Goal: Information Seeking & Learning: Learn about a topic

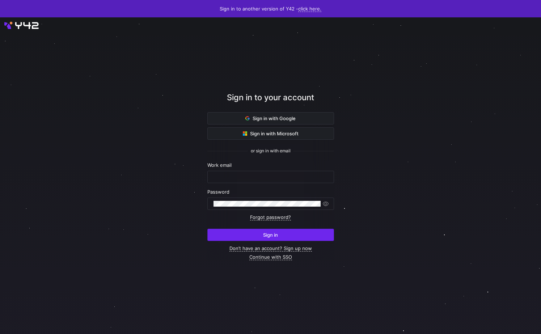
type input "[PERSON_NAME][EMAIL_ADDRESS][DOMAIN_NAME]"
click at [227, 238] on span "submit" at bounding box center [271, 235] width 126 height 12
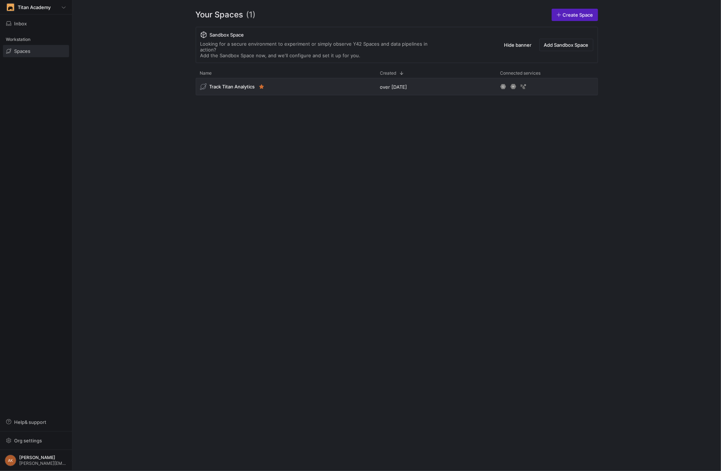
click at [303, 343] on div "Track Titan Analytics over [DATE]" at bounding box center [397, 268] width 403 height 381
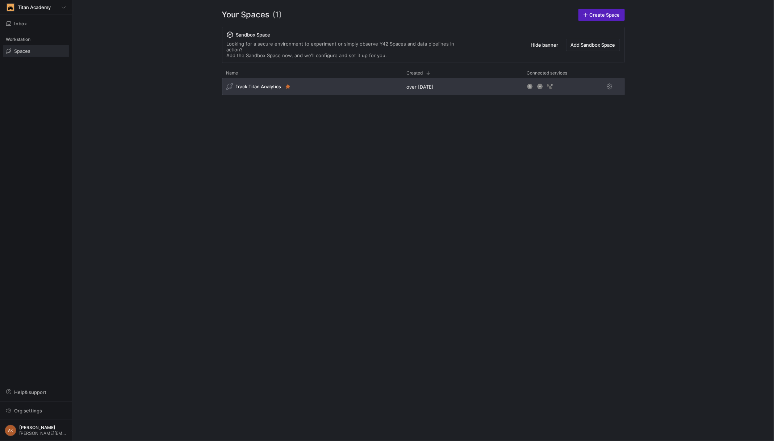
click at [263, 78] on div "Track Titan Analytics" at bounding box center [312, 86] width 180 height 17
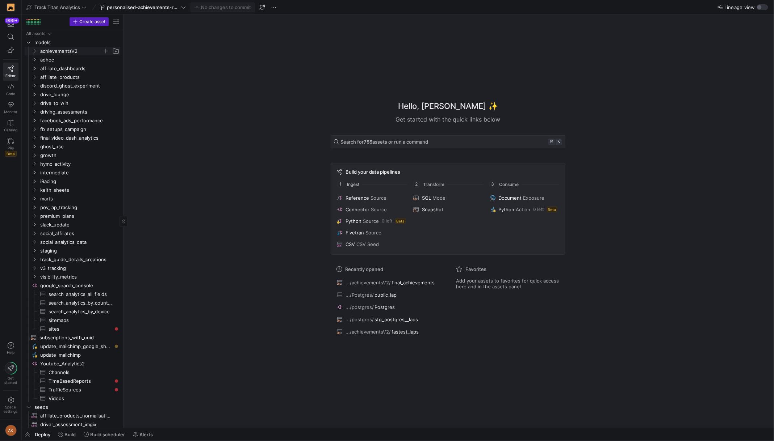
click at [35, 50] on icon "Press SPACE to select this row." at bounding box center [34, 51] width 5 height 4
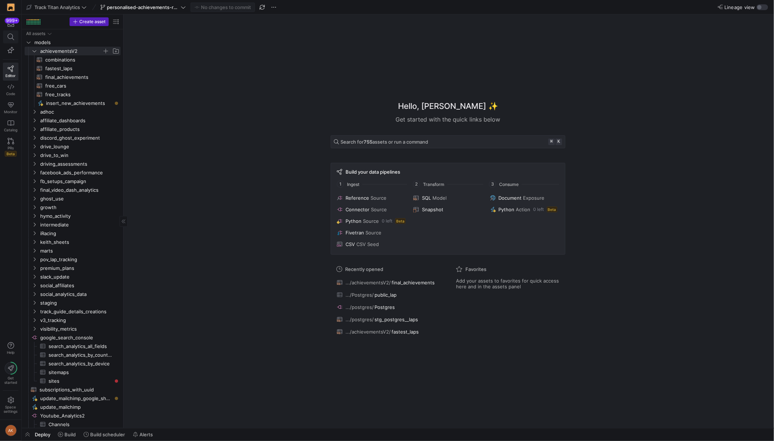
click at [11, 35] on icon at bounding box center [11, 37] width 7 height 7
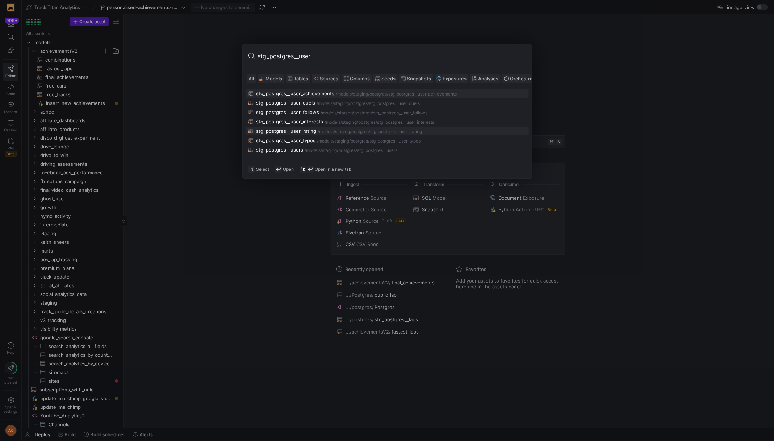
type input "stg_postgres__user"
click at [307, 132] on div "stg_postgres__user_rating" at bounding box center [286, 131] width 60 height 6
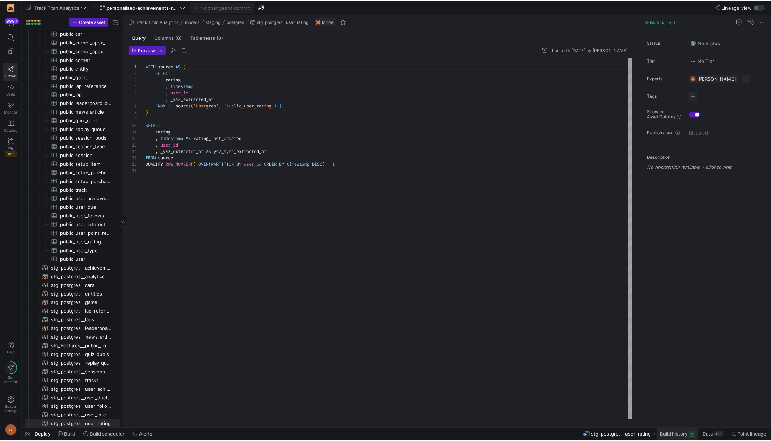
scroll to position [65, 0]
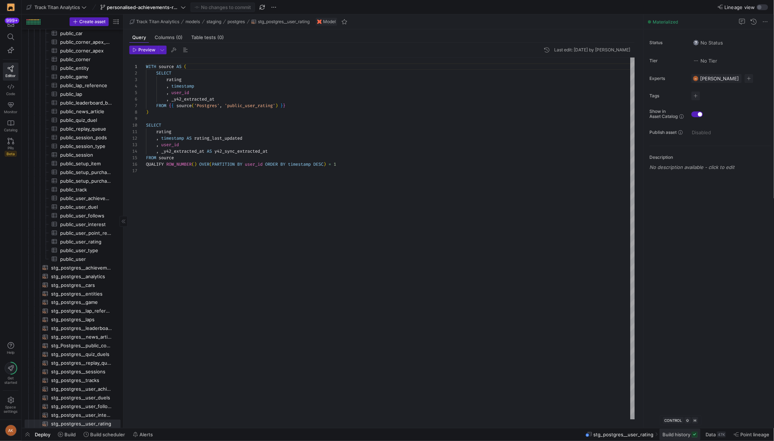
click at [683, 436] on span "Build history" at bounding box center [676, 435] width 28 height 6
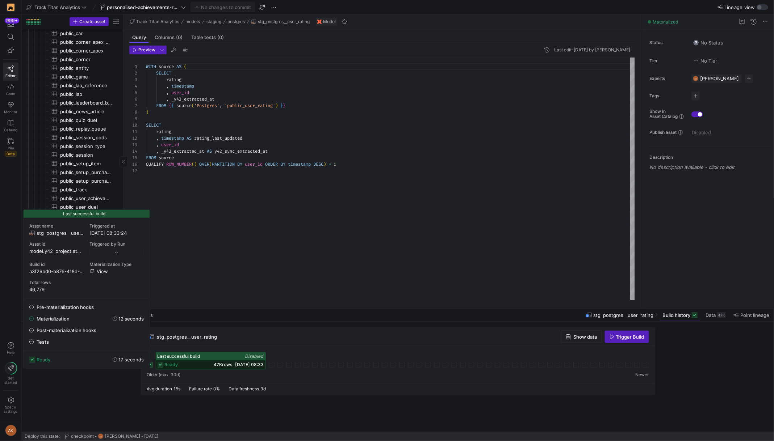
click at [161, 363] on icon at bounding box center [160, 365] width 6 height 6
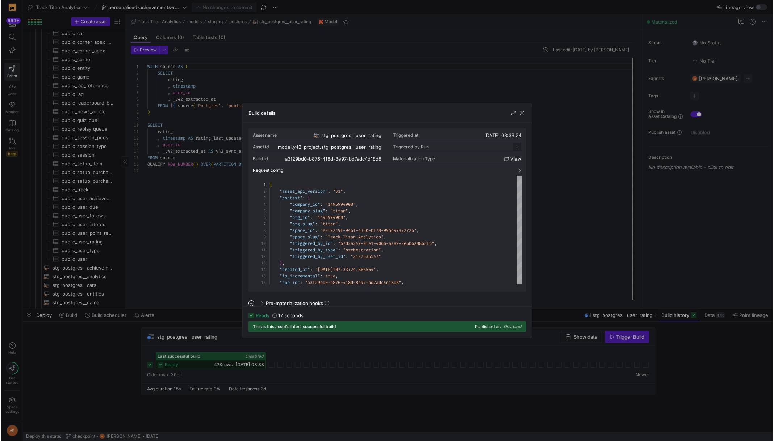
scroll to position [65, 0]
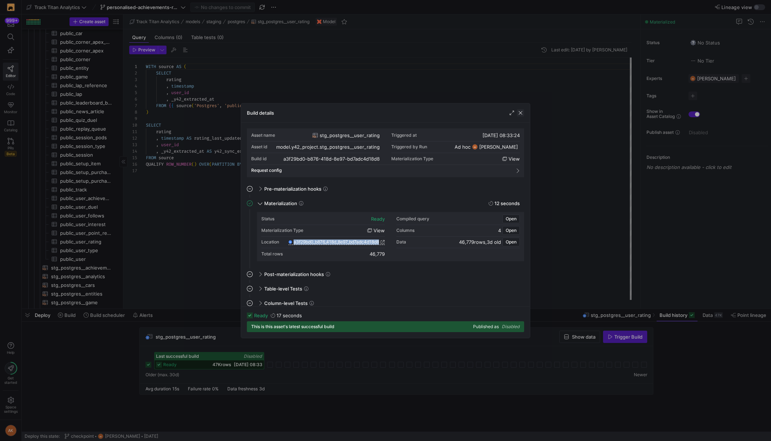
click at [522, 110] on span "button" at bounding box center [520, 112] width 7 height 7
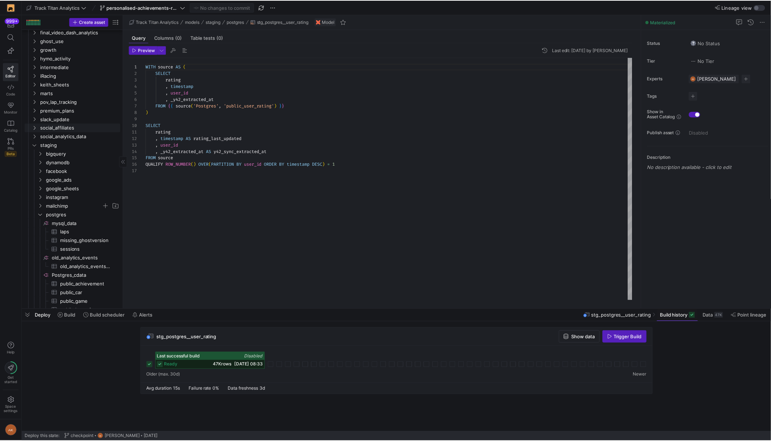
scroll to position [0, 0]
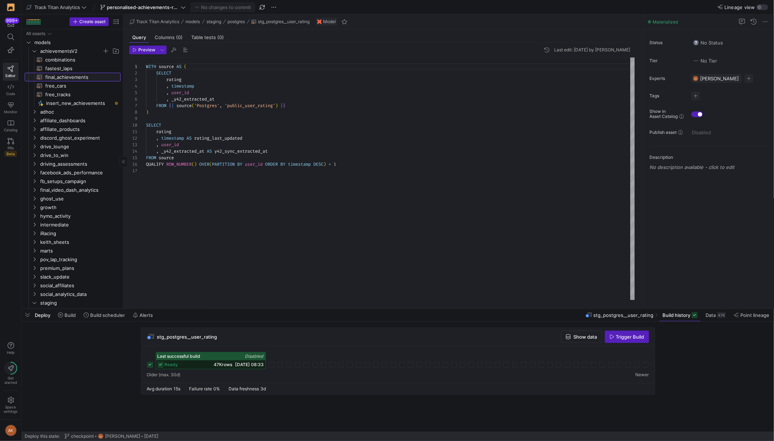
click at [77, 76] on span "final_achievements​​​​​​​​​​" at bounding box center [78, 77] width 67 height 8
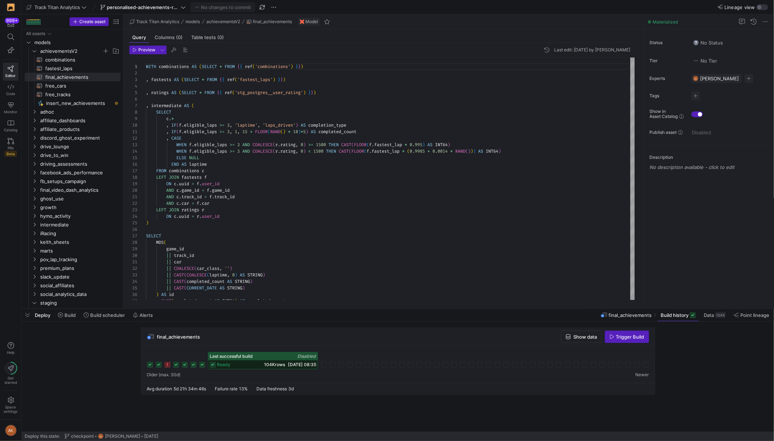
click at [216, 363] on div "ready 104K rows [DATE] 08:35" at bounding box center [262, 365] width 109 height 9
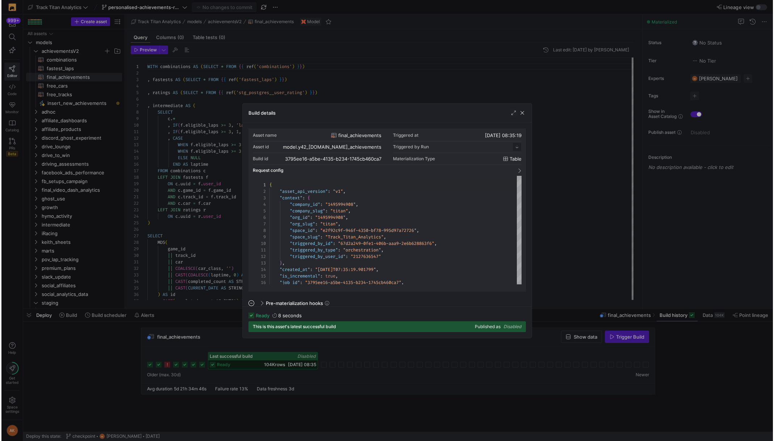
scroll to position [65, 0]
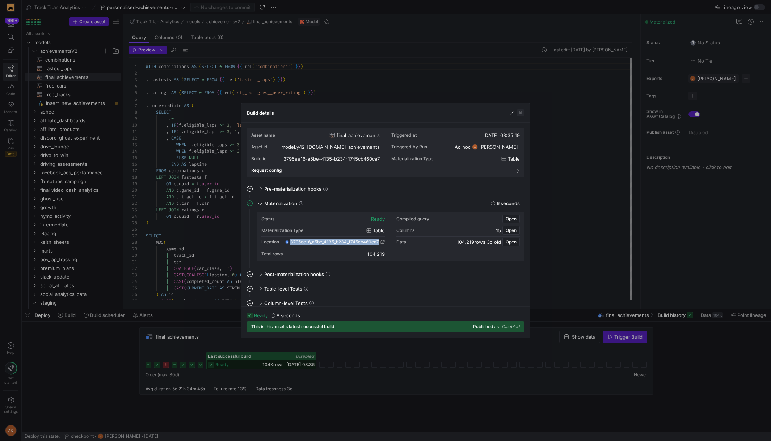
click at [523, 114] on span "button" at bounding box center [520, 112] width 7 height 7
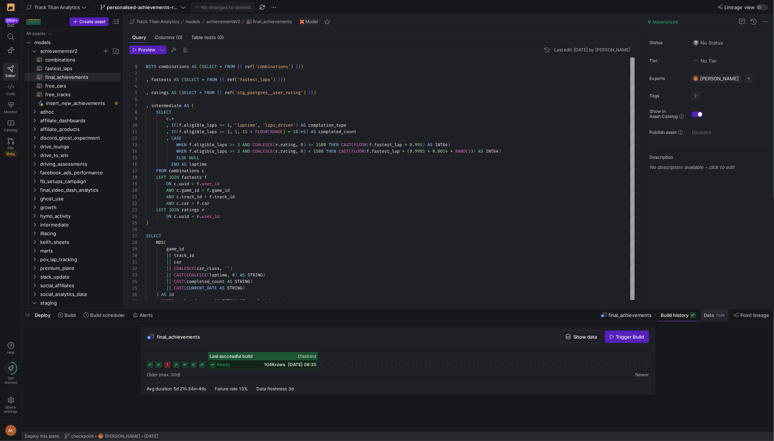
click at [714, 320] on span at bounding box center [714, 316] width 28 height 12
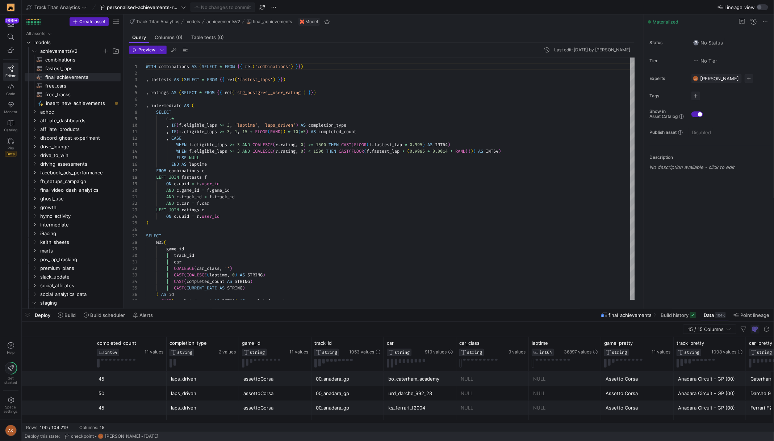
scroll to position [0, 337]
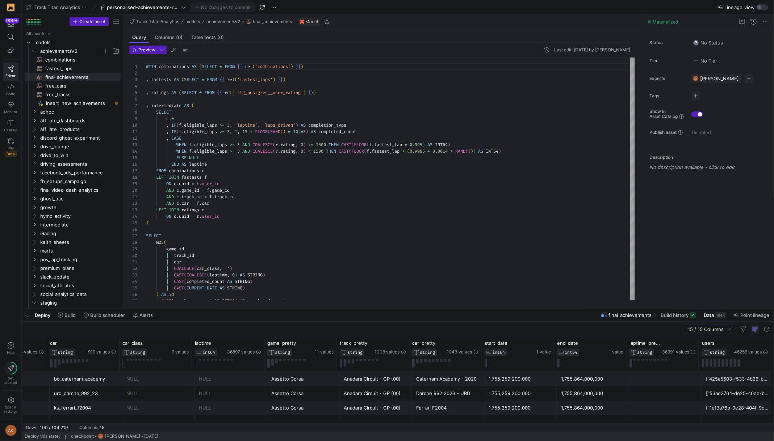
click at [721, 383] on div "["425a5603-f533-4b26-b59a-719bebb006d1"]" at bounding box center [738, 379] width 64 height 14
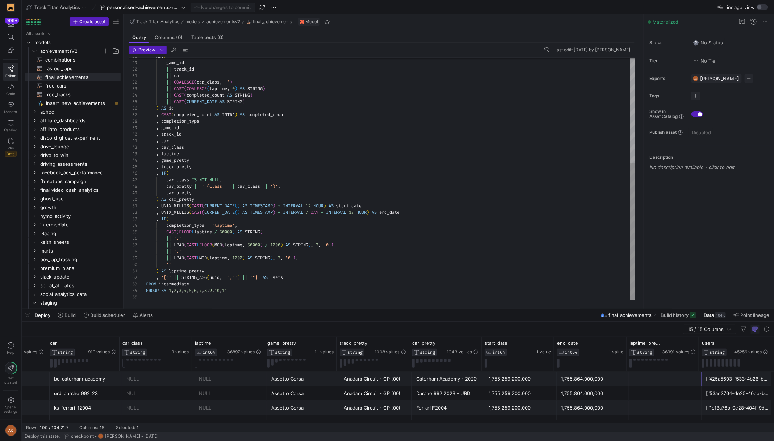
type textarea ", UNIX_MILLIS(CAST(CURRENT_DATE() AS TIMESTAMP) + INTERVAL 12 HOUR) AS start_da…"
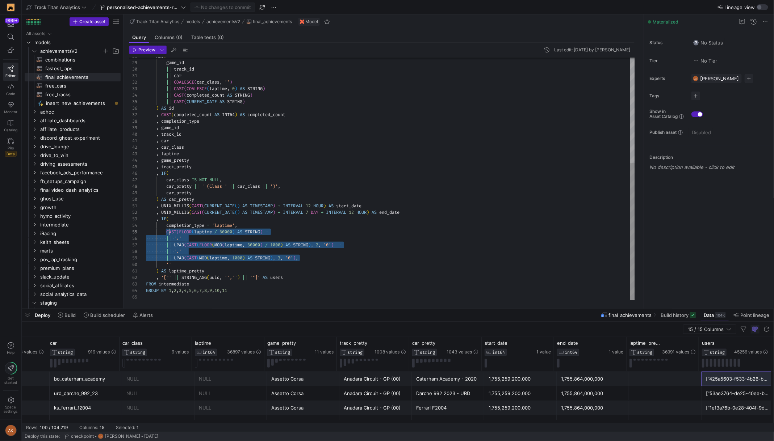
scroll to position [26, 21]
drag, startPoint x: 299, startPoint y: 256, endPoint x: 167, endPoint y: 232, distance: 134.6
click at [167, 232] on div "MD5 ( game_id || track_id || car || COALESCE ( car_class , '' ) || CAST ( COALE…" at bounding box center [390, 85] width 489 height 429
